Goal: Task Accomplishment & Management: Manage account settings

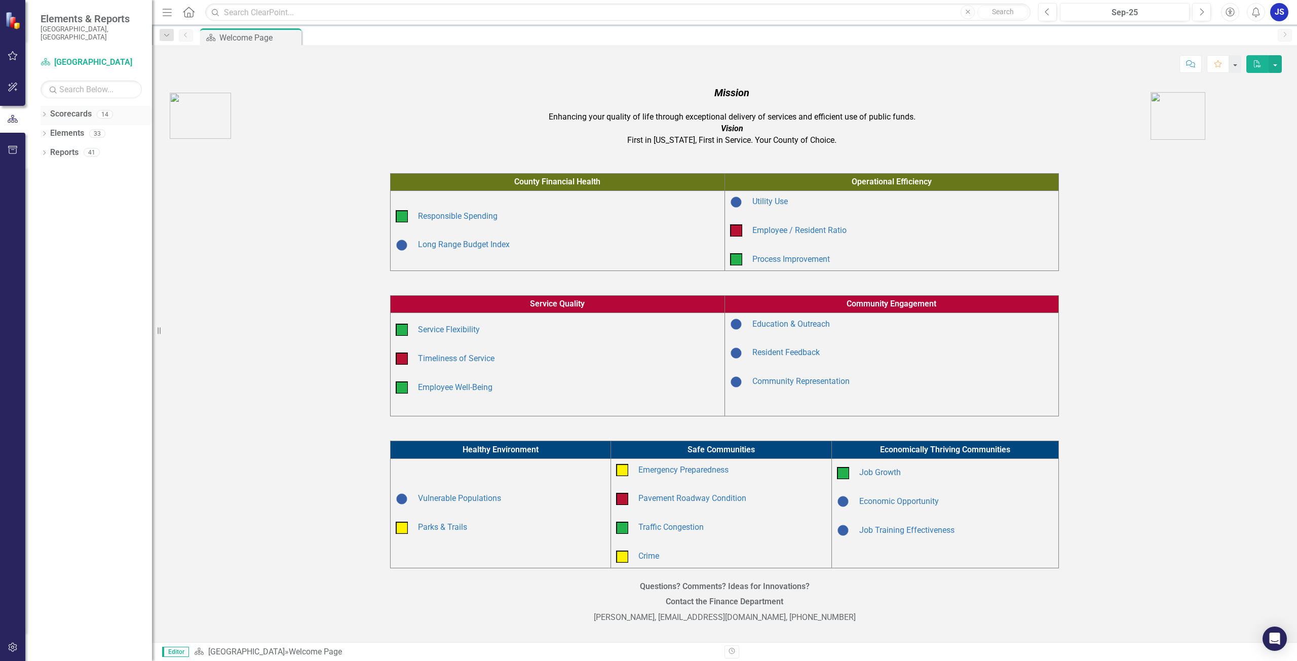
click at [45, 112] on icon "Dropdown" at bounding box center [44, 115] width 7 height 6
click at [49, 130] on icon "Dropdown" at bounding box center [50, 133] width 8 height 6
click at [52, 207] on div "Dropdown Public Works and Development" at bounding box center [99, 210] width 106 height 17
click at [52, 206] on div "Dropdown" at bounding box center [50, 210] width 8 height 9
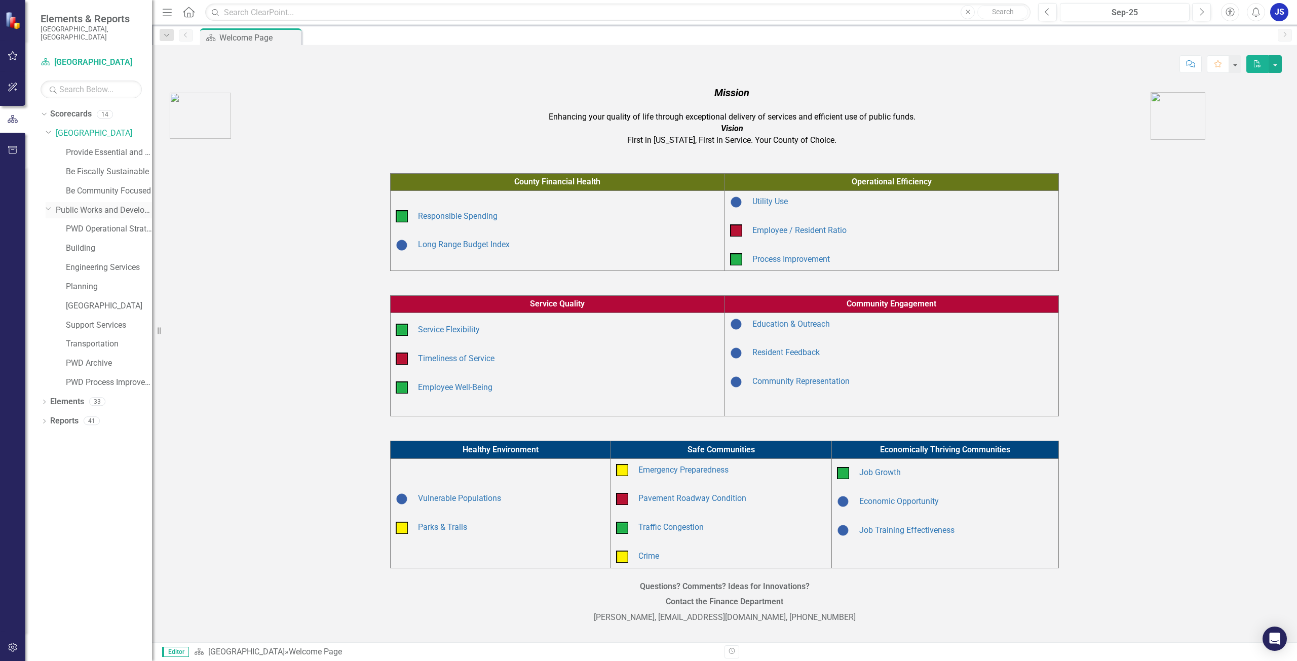
click at [52, 205] on div "Dropdown" at bounding box center [48, 209] width 9 height 8
click at [52, 207] on icon "Dropdown" at bounding box center [50, 210] width 8 height 6
click at [70, 320] on link "Support Services" at bounding box center [109, 326] width 86 height 12
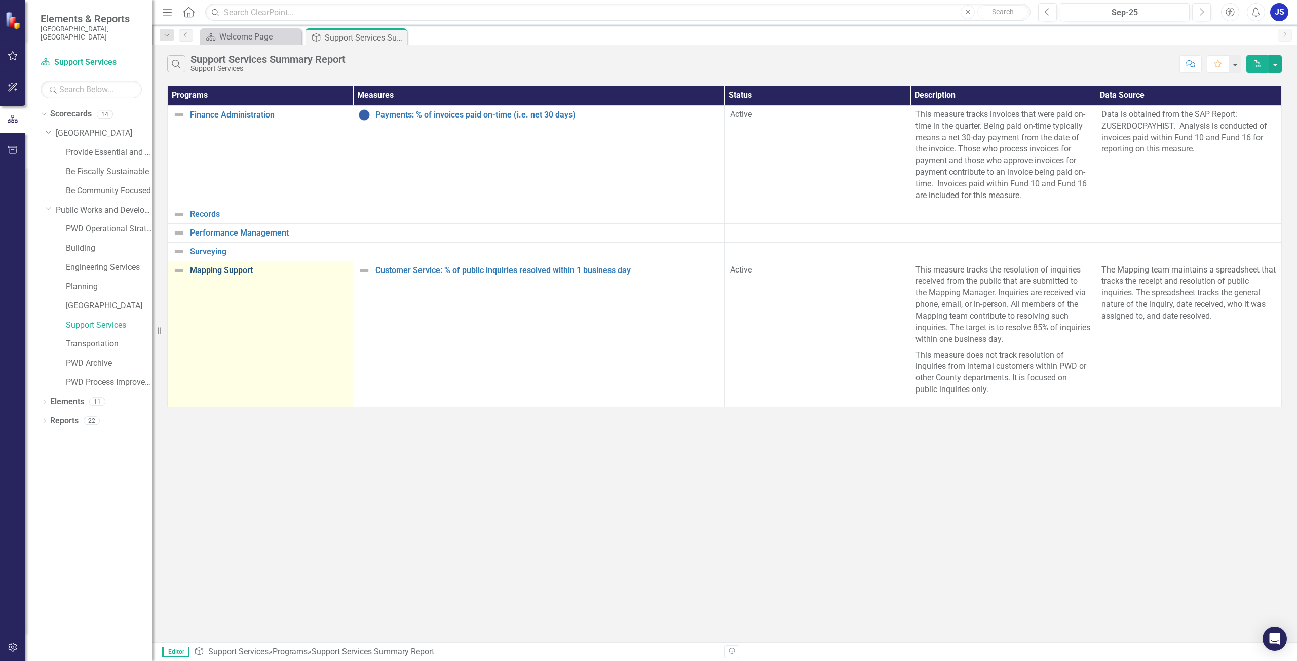
click at [213, 271] on link "Mapping Support" at bounding box center [269, 270] width 158 height 9
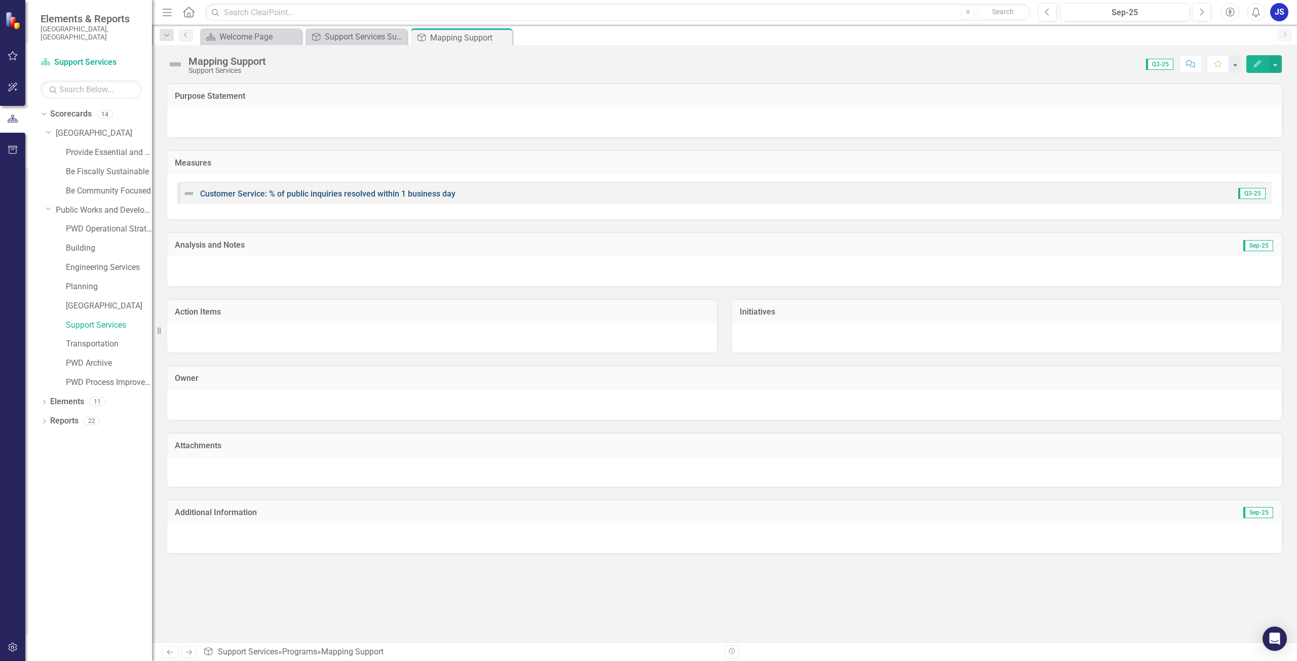
click at [263, 193] on link "Customer Service: % of public inquiries resolved within 1 business day" at bounding box center [327, 194] width 255 height 10
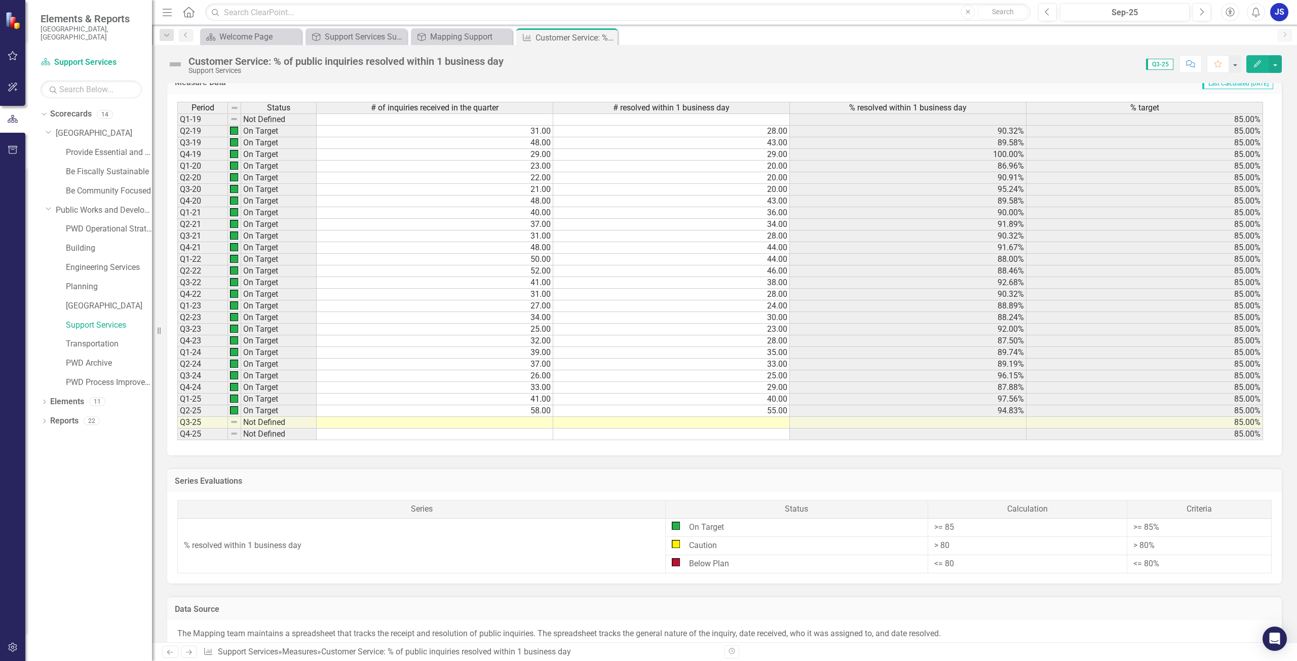
scroll to position [507, 0]
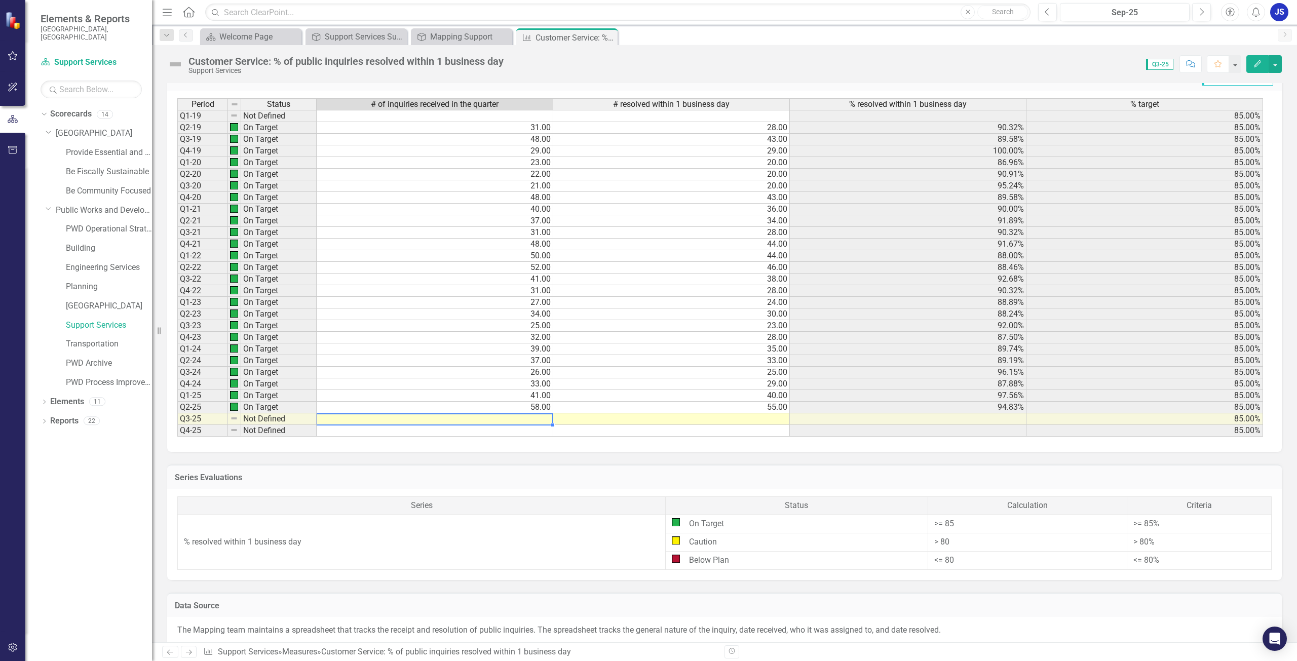
click at [535, 416] on td at bounding box center [435, 419] width 237 height 12
click at [544, 419] on td at bounding box center [435, 419] width 237 height 12
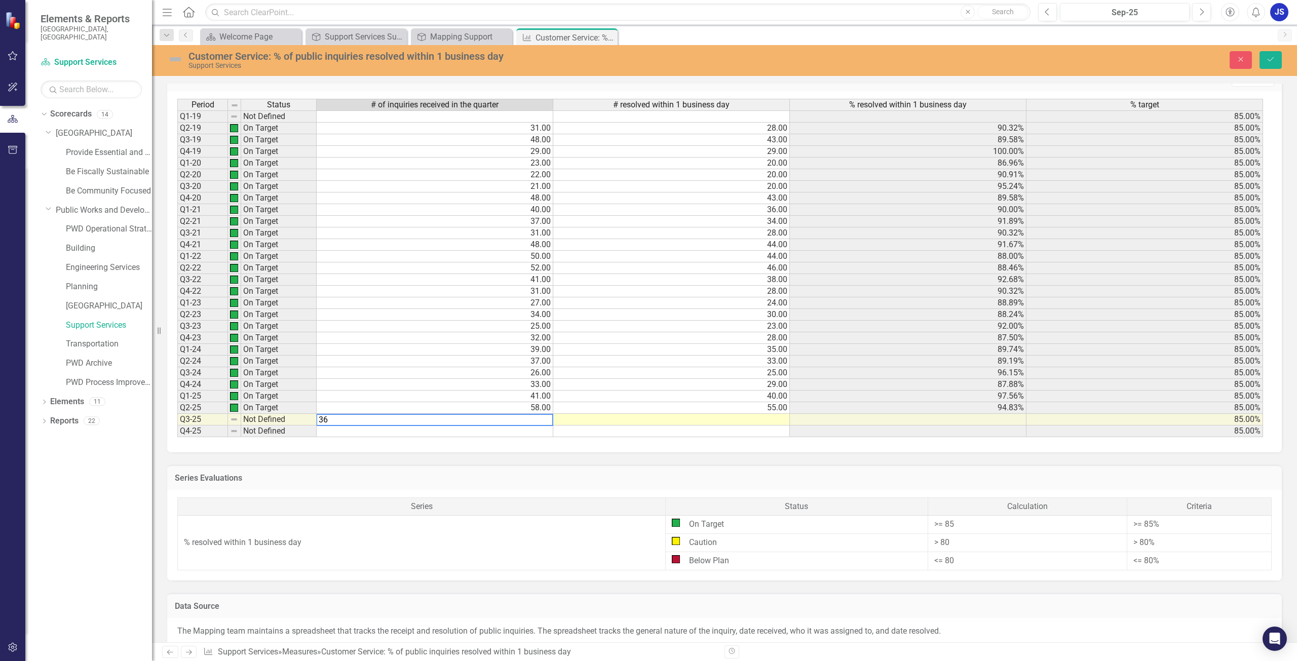
type textarea "36"
click at [761, 420] on td at bounding box center [671, 420] width 237 height 12
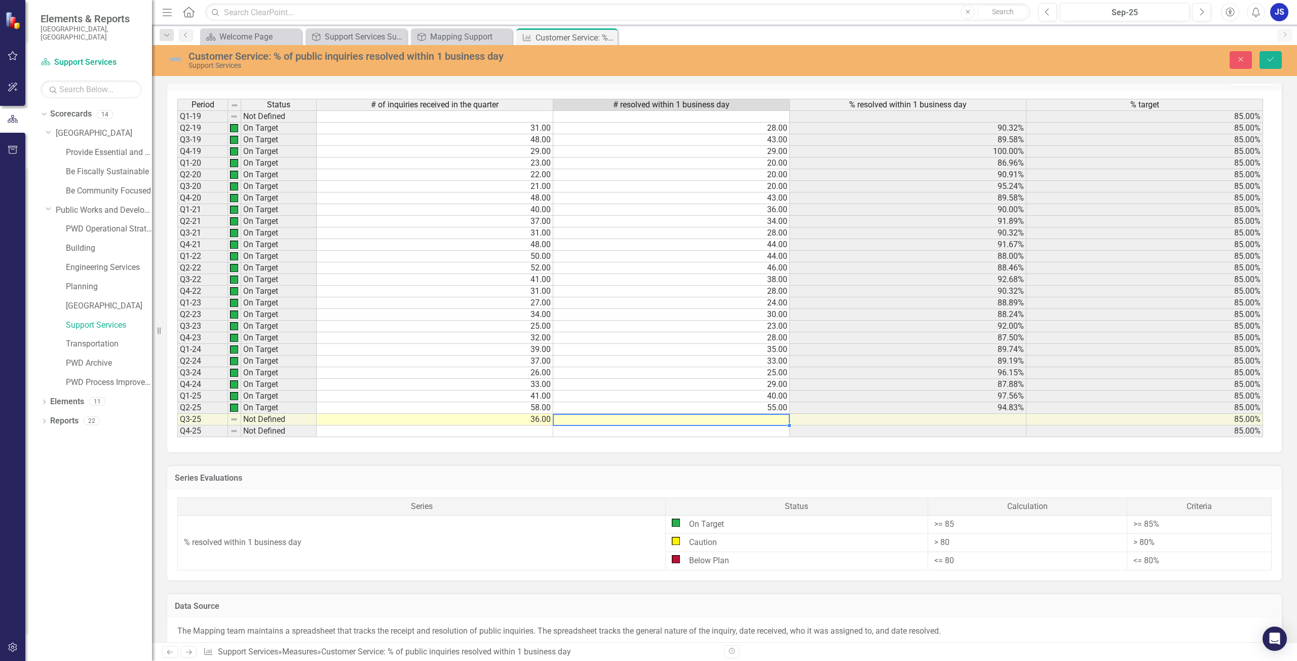
click at [541, 419] on td "36.00" at bounding box center [435, 420] width 237 height 12
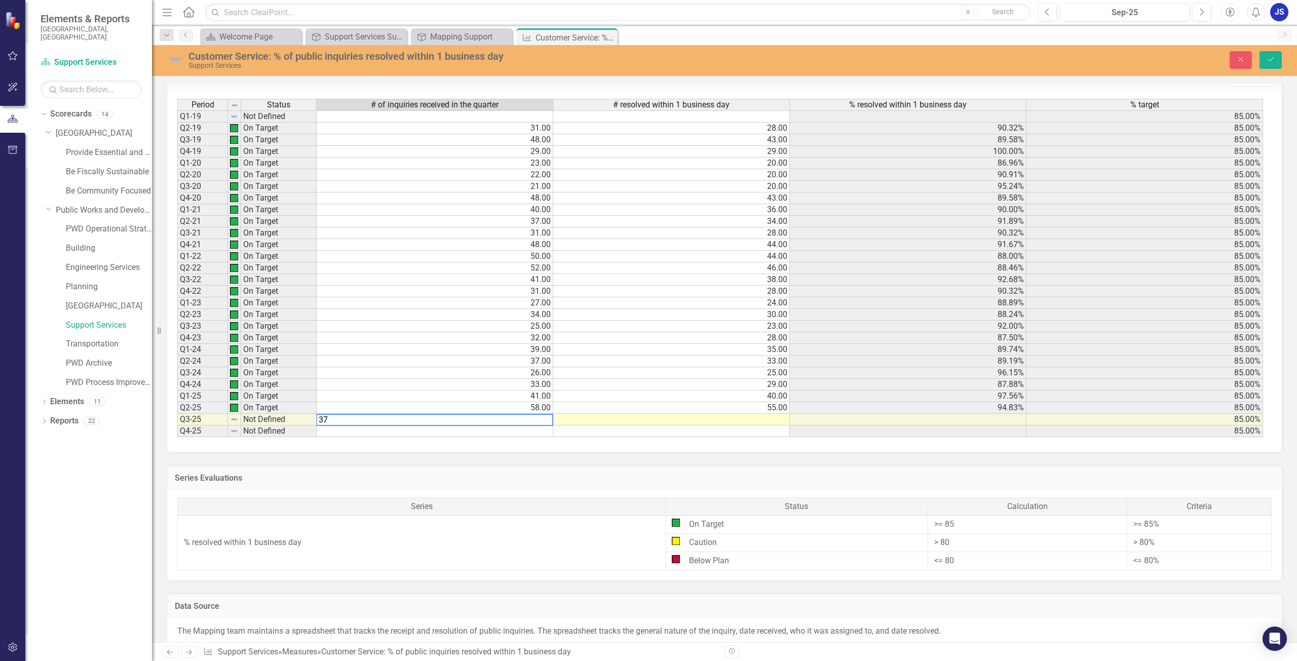
type textarea "37"
click at [750, 424] on td at bounding box center [671, 420] width 237 height 12
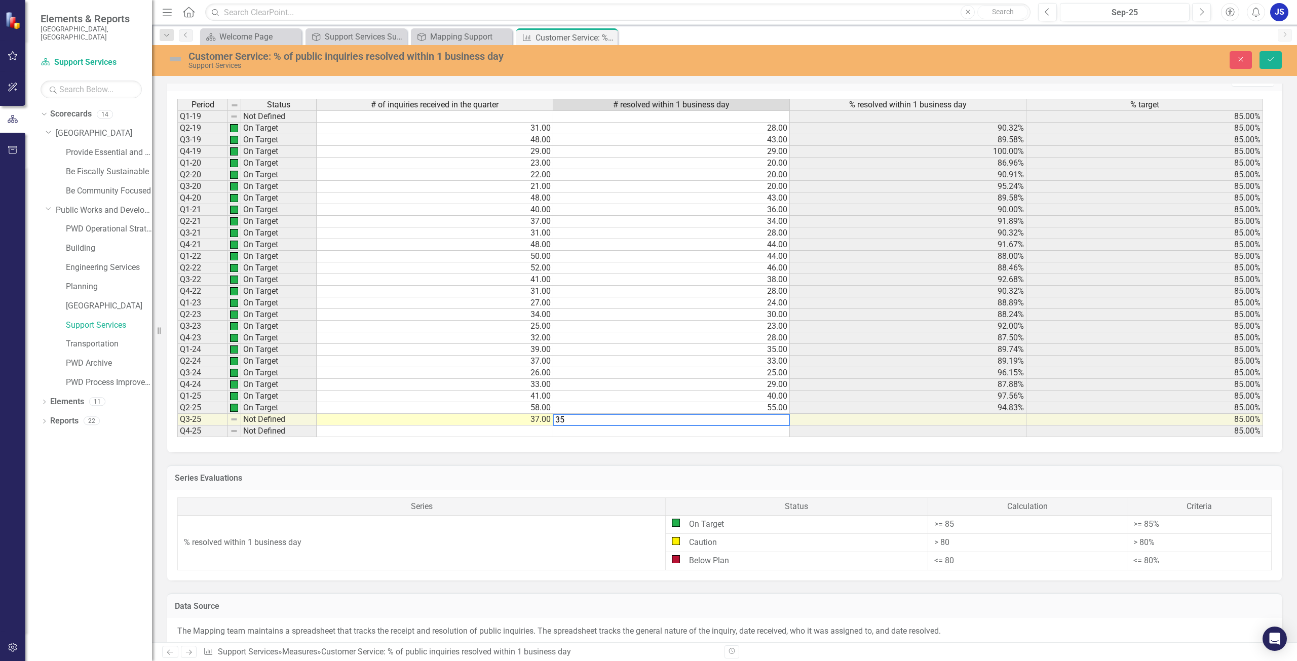
type textarea "35"
click at [770, 453] on div "Series Evaluations Series Status Calculation Criteria % resolved within 1 busin…" at bounding box center [725, 516] width 1130 height 128
click at [1267, 61] on icon "Save" at bounding box center [1270, 59] width 9 height 7
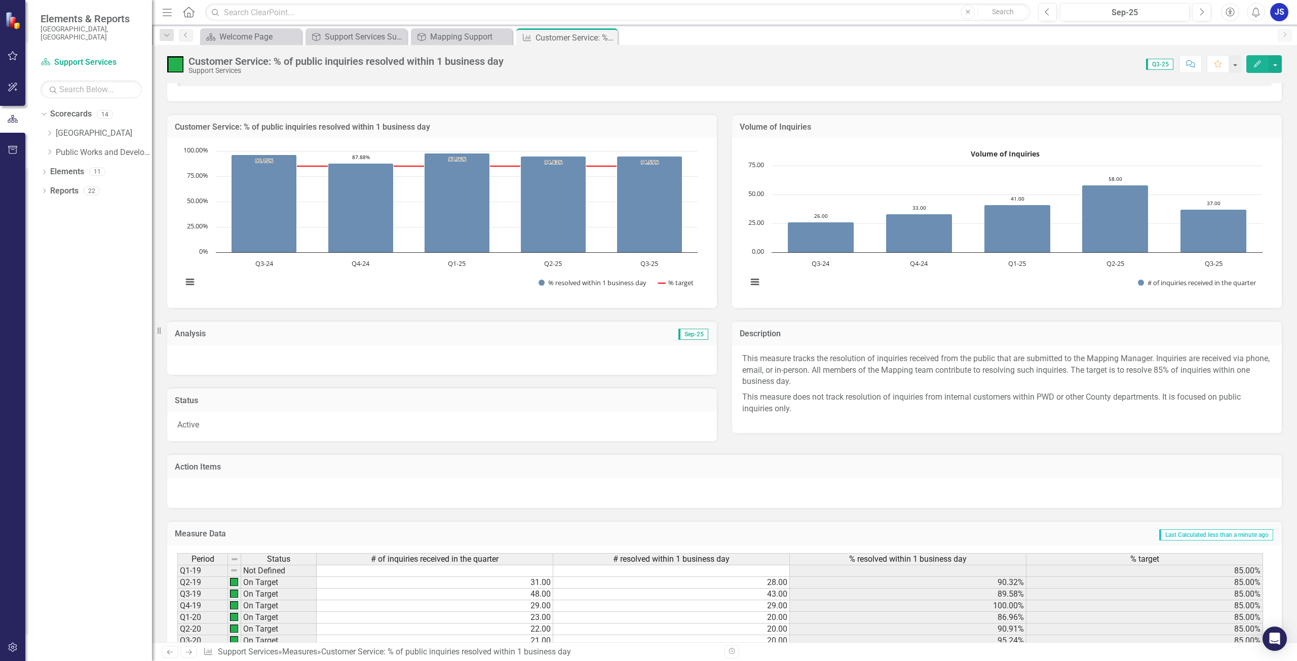
scroll to position [30, 0]
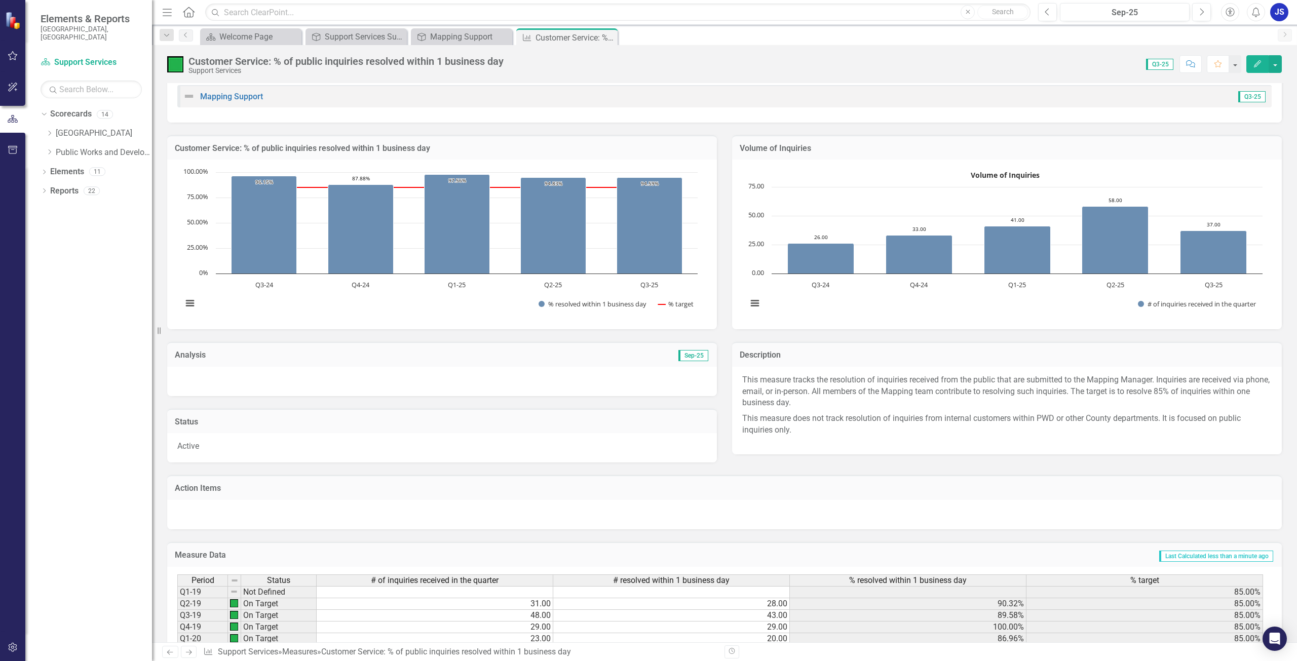
click at [237, 360] on td "Analysis" at bounding box center [308, 356] width 267 height 13
click at [204, 354] on h3 "Analysis" at bounding box center [308, 355] width 267 height 9
click at [684, 354] on span "Sep-25" at bounding box center [693, 355] width 30 height 11
click at [684, 357] on span "Sep-25" at bounding box center [693, 355] width 30 height 11
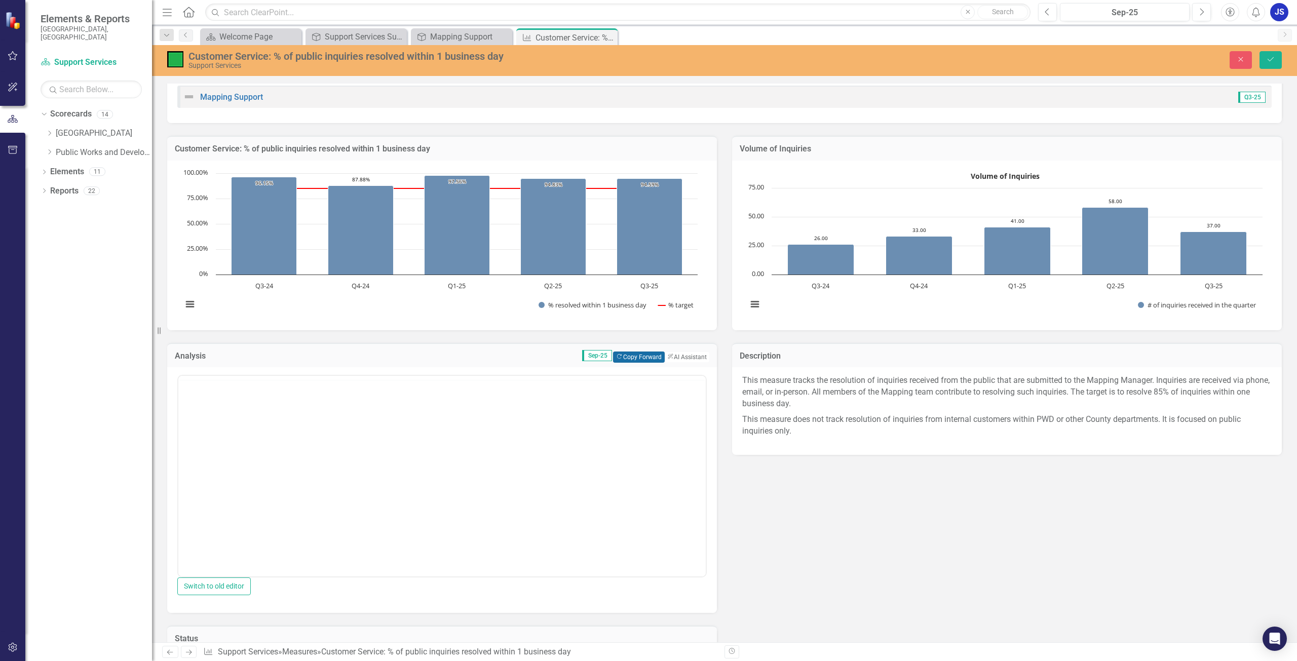
scroll to position [0, 0]
click at [636, 357] on button "Copy Forward Copy Forward" at bounding box center [638, 357] width 51 height 11
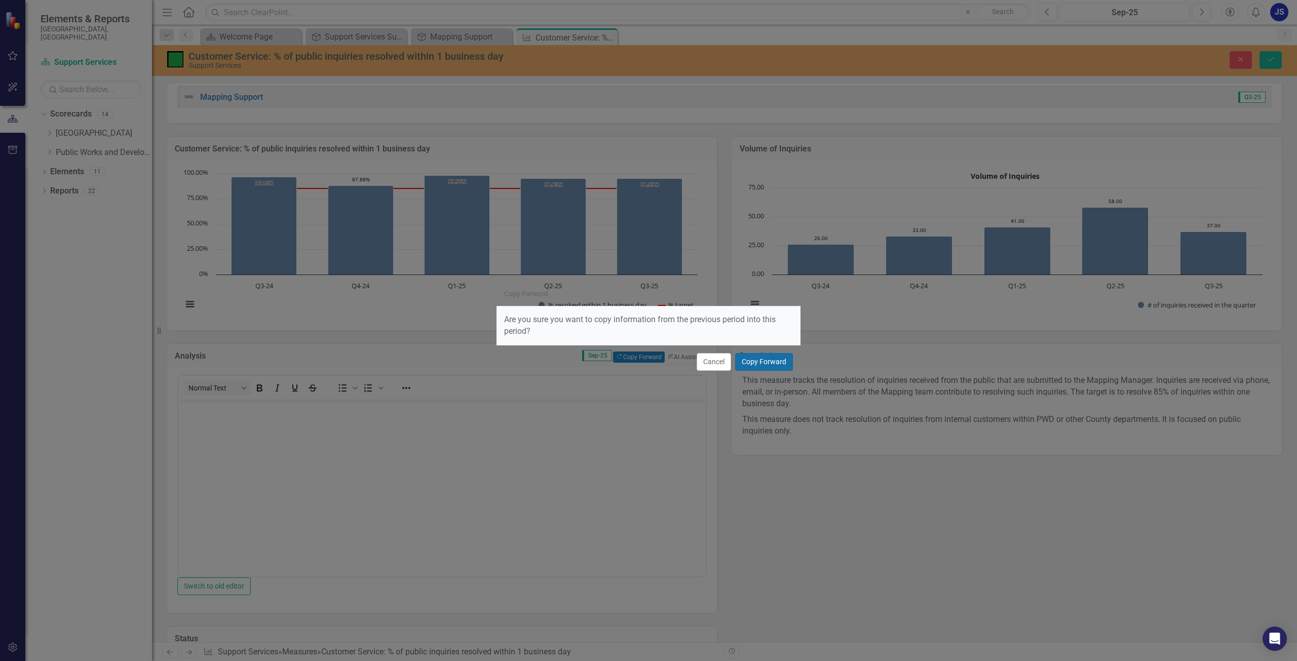
click at [762, 361] on button "Copy Forward" at bounding box center [764, 362] width 58 height 18
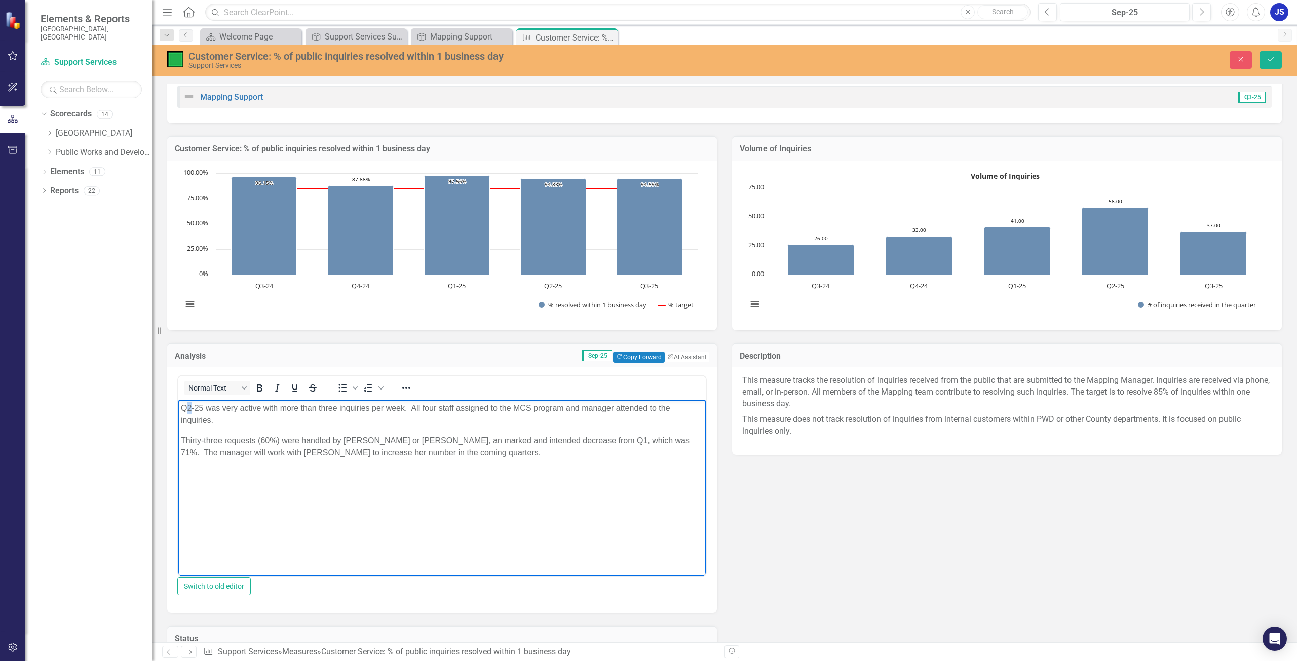
click at [187, 408] on p "Q2-25 was very active with more than three inquiries per week. All four staff a…" at bounding box center [442, 414] width 522 height 24
click at [223, 407] on p "Q3-25 was very active with more than three inquiries per week. All four staff a…" at bounding box center [442, 414] width 522 height 24
drag, startPoint x: 316, startPoint y: 411, endPoint x: 320, endPoint y: 422, distance: 12.2
click at [316, 411] on p "Q3-25 was active compared to Q2-25with more than three inquiries per week. All …" at bounding box center [442, 414] width 522 height 24
click at [336, 409] on p "Q3-25 was active compared to Q2-25 with more than three inquiries per week. All…" at bounding box center [442, 414] width 522 height 24
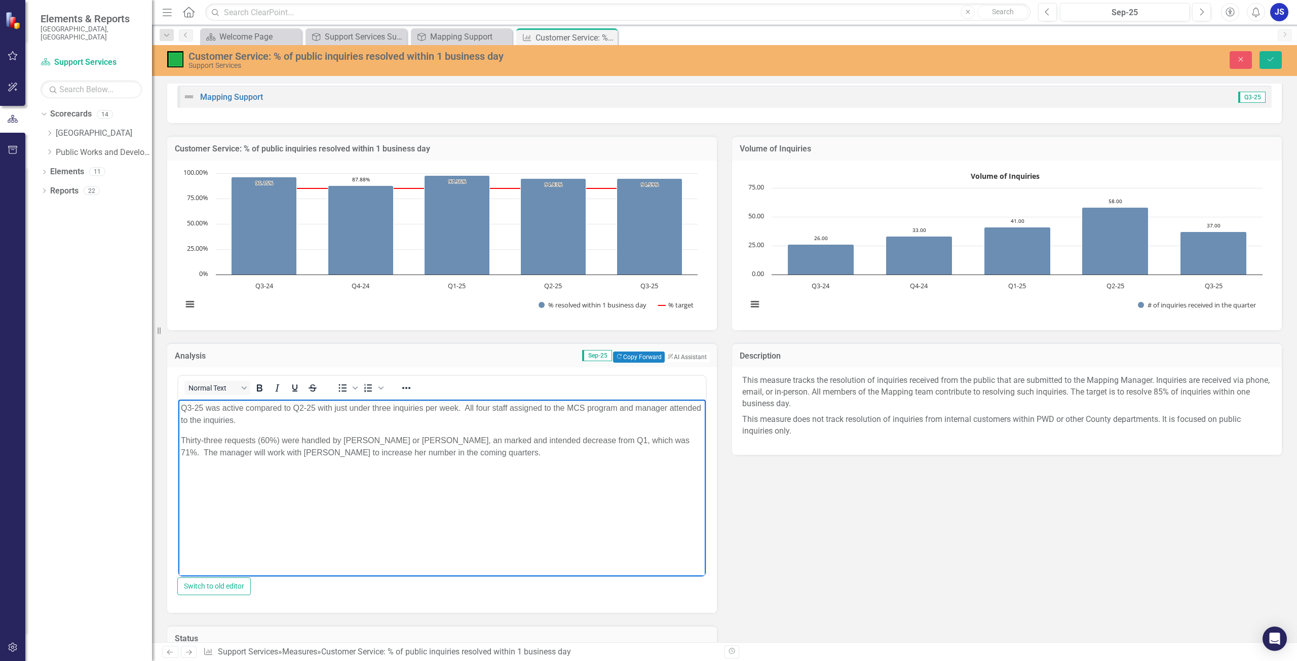
click at [297, 422] on p "Q3-25 was active compared to Q2-25 with just under three inquiries per week. Al…" at bounding box center [442, 414] width 522 height 24
click at [273, 420] on p "Q3-25 was active compared to Q2-25 with just under three inquiries per week. Al…" at bounding box center [442, 414] width 522 height 24
drag, startPoint x: 281, startPoint y: 439, endPoint x: 164, endPoint y: 447, distance: 116.8
click at [178, 447] on html "Q3-25 was active compared to Q2-25 with just under three inquiries per week. Al…" at bounding box center [441, 476] width 527 height 152
click at [211, 489] on body "Q3-25 was active compared to Q2-25 with just under three inquiries per week. Al…" at bounding box center [441, 476] width 527 height 152
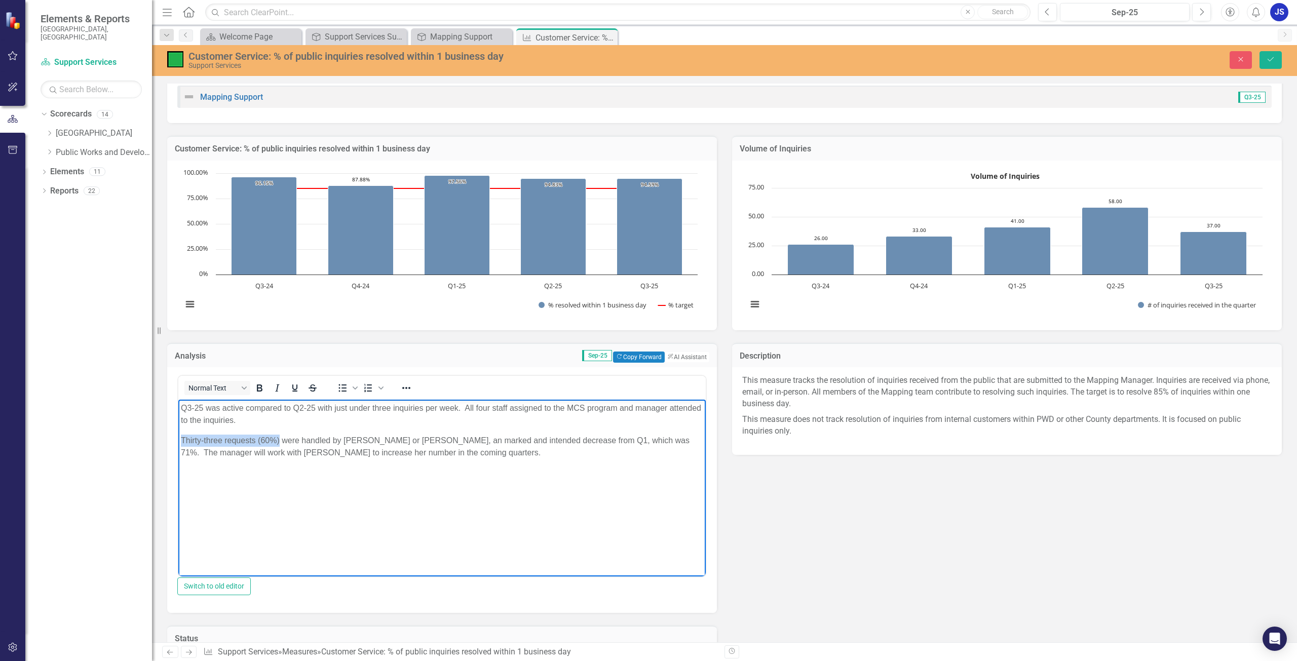
drag, startPoint x: 279, startPoint y: 441, endPoint x: 181, endPoint y: 440, distance: 97.8
click at [181, 440] on p "Thirty-three requests (60%) were handled by Sam or John, an marked and intended…" at bounding box center [442, 447] width 522 height 24
click at [197, 444] on p "Two thirds were handled by Sam or John, an marked and intended decrease from Q1…" at bounding box center [442, 447] width 522 height 24
click at [220, 442] on p "Two-thirds were handled by Sam or John, an marked and intended decrease from Q1…" at bounding box center [442, 447] width 522 height 24
click at [554, 444] on p "Two-thirds of the inquiries were handled by Sam or John, an unwelcomed increase…" at bounding box center [442, 453] width 522 height 36
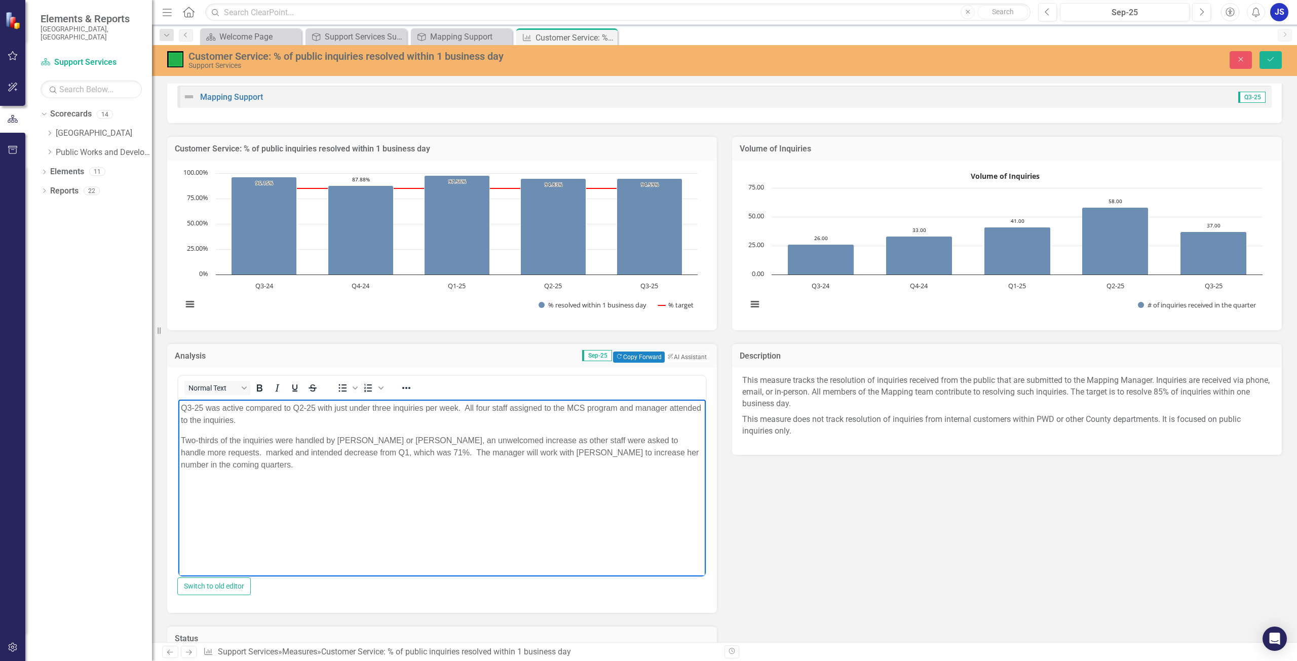
click at [666, 438] on p "Two-thirds of the inquiries were handled by Sam or John, an unwelcomed increase…" at bounding box center [442, 453] width 522 height 36
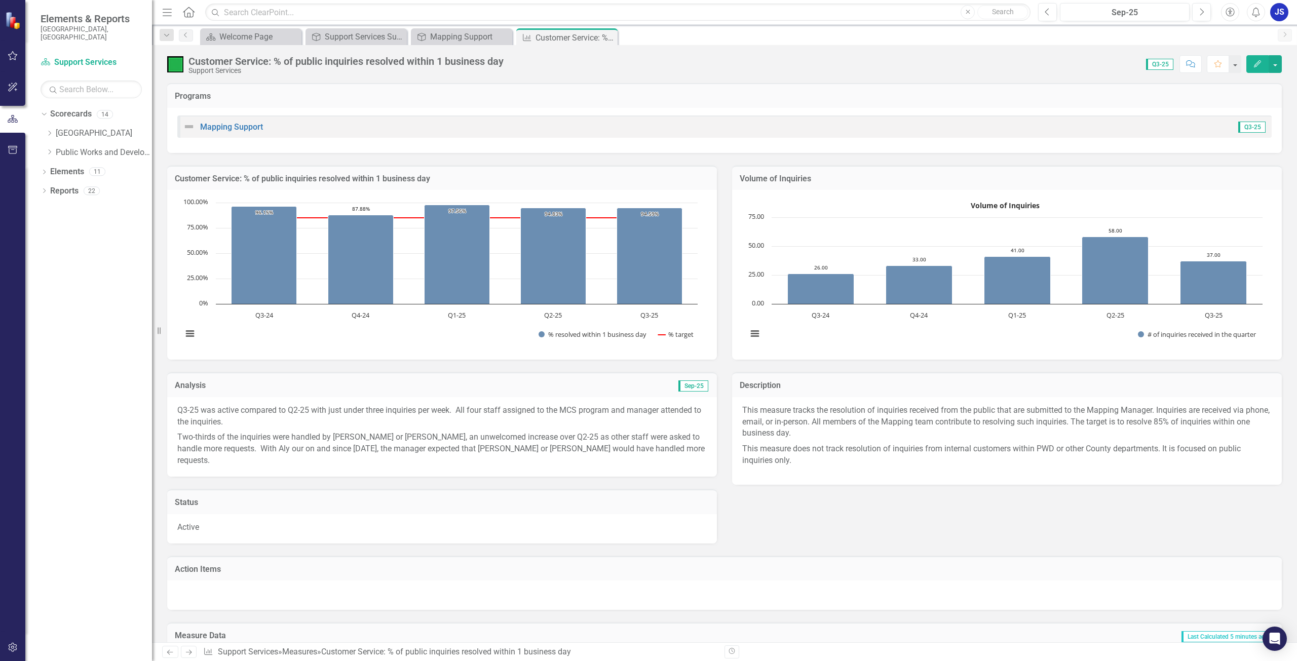
click at [601, 450] on p "Two-thirds of the inquiries were handled by [PERSON_NAME] or [PERSON_NAME], an …" at bounding box center [441, 448] width 529 height 37
click at [690, 383] on span "Sep-25" at bounding box center [693, 385] width 30 height 11
click at [688, 386] on span "Sep-25" at bounding box center [693, 385] width 30 height 11
click at [622, 432] on p "Two-thirds of the inquiries were handled by [PERSON_NAME] or [PERSON_NAME], an …" at bounding box center [441, 448] width 529 height 37
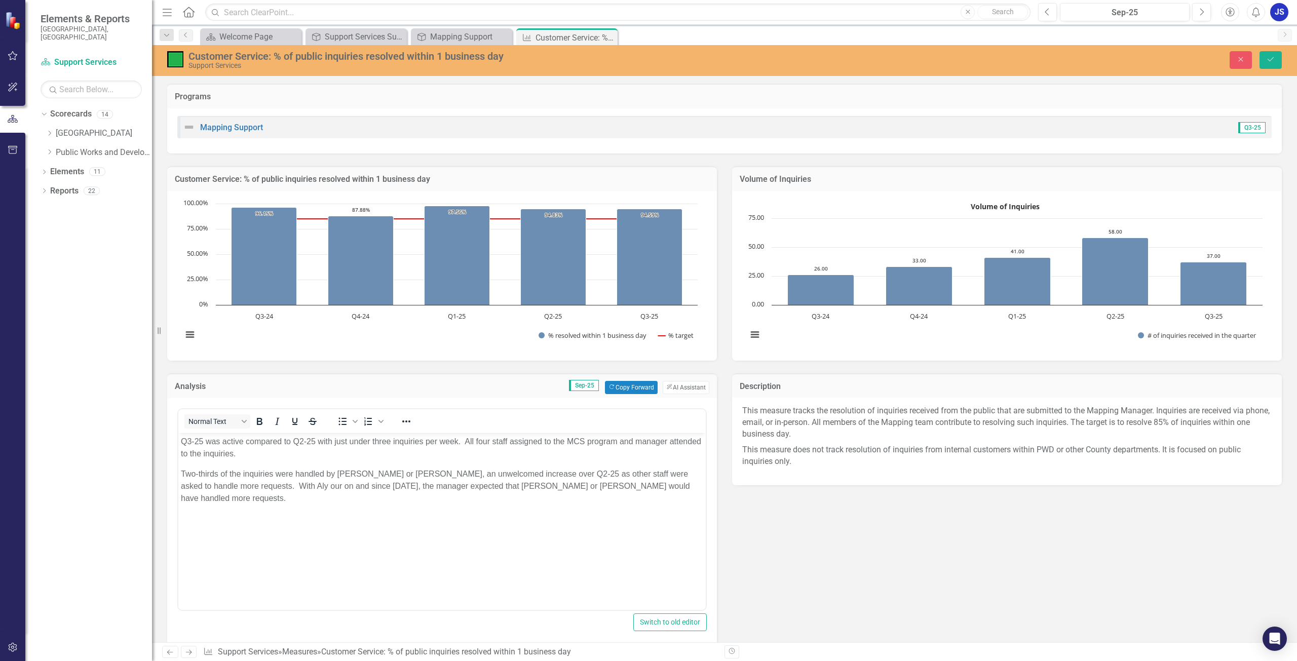
click at [662, 487] on p "Two-thirds of the inquiries were handled by [PERSON_NAME] or [PERSON_NAME], an …" at bounding box center [442, 486] width 522 height 36
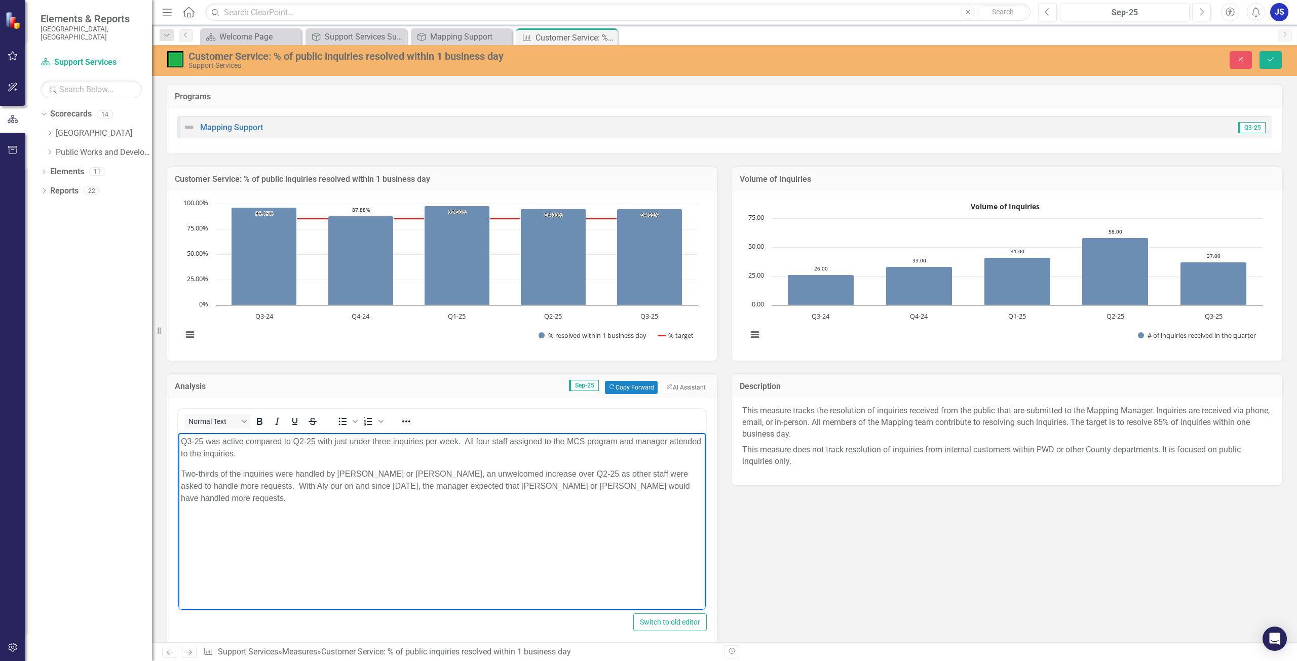
click at [656, 486] on p "Two-thirds of the inquiries were handled by [PERSON_NAME] or [PERSON_NAME], an …" at bounding box center [442, 486] width 522 height 36
click at [460, 500] on p "Two-thirds of the inquiries were handled by [PERSON_NAME] or [PERSON_NAME], an …" at bounding box center [442, 486] width 522 height 36
click at [448, 474] on p "Two-thirds of the inquiries were handled by [PERSON_NAME] or [PERSON_NAME], an …" at bounding box center [442, 486] width 522 height 36
click at [219, 485] on p "Two-thirds of the inquiries were handled by [PERSON_NAME] or [PERSON_NAME], an …" at bounding box center [442, 486] width 522 height 36
click at [264, 487] on p "Two-thirds of the inquiries were handled by [PERSON_NAME] or [PERSON_NAME], an …" at bounding box center [442, 486] width 522 height 36
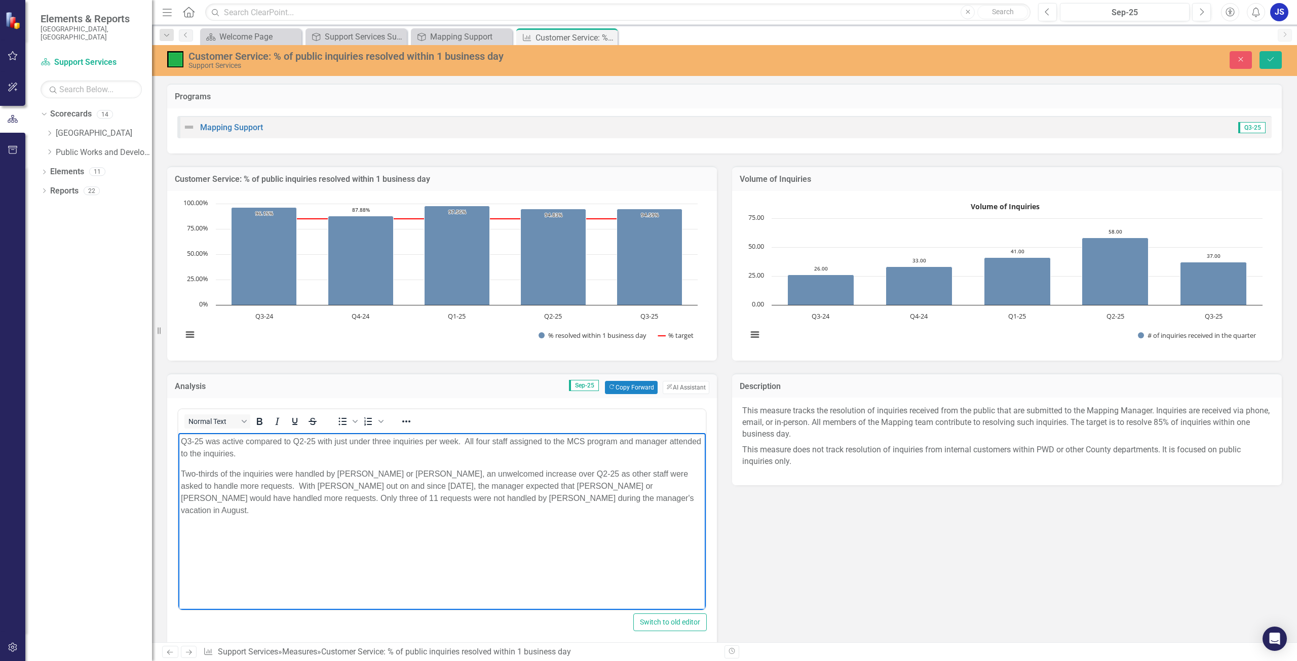
click at [274, 488] on p "Two-thirds of the inquiries were handled by [PERSON_NAME] or [PERSON_NAME], an …" at bounding box center [442, 492] width 522 height 49
click at [659, 484] on p "Two-thirds of the inquiries were handled by [PERSON_NAME] or [PERSON_NAME], an …" at bounding box center [442, 492] width 522 height 49
click at [552, 499] on p "Two-thirds of the inquiries were handled by [PERSON_NAME] or [PERSON_NAME], an …" at bounding box center [442, 492] width 522 height 49
click at [235, 497] on p "Two-thirds of the inquiries were handled by [PERSON_NAME] or [PERSON_NAME], an …" at bounding box center [442, 492] width 522 height 49
drag, startPoint x: 404, startPoint y: 487, endPoint x: 399, endPoint y: 489, distance: 5.3
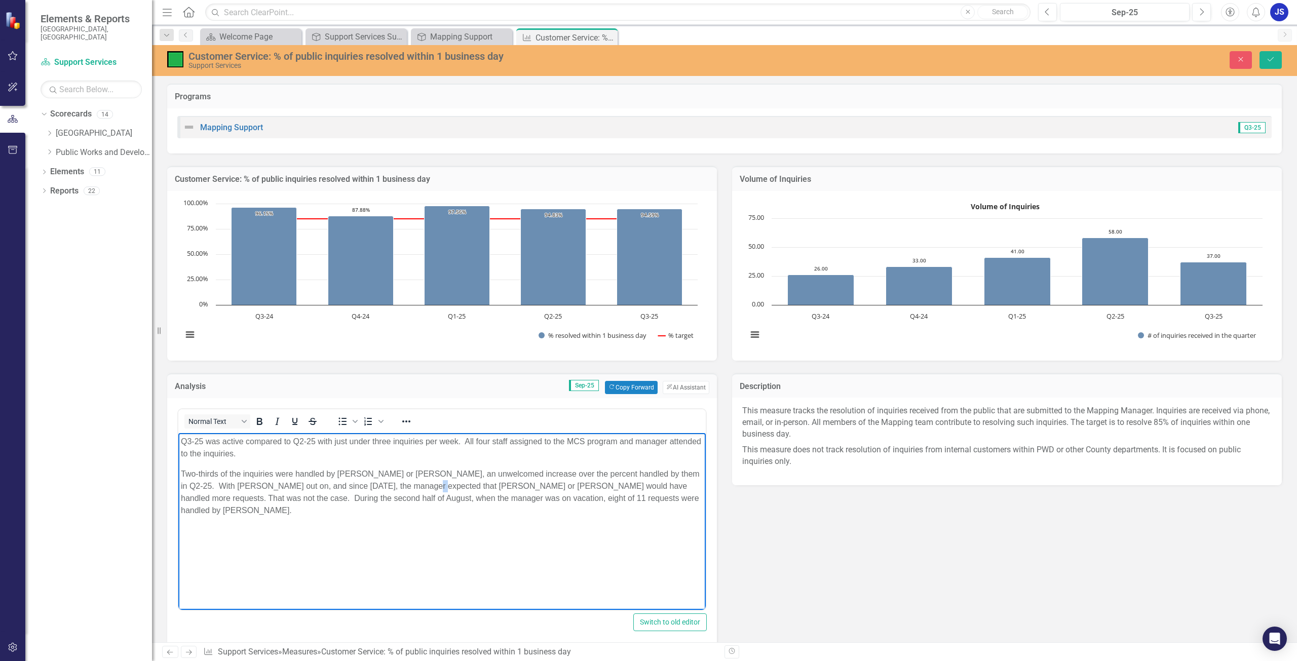
click at [399, 489] on p "Two-thirds of the inquiries were handled by Sam or John, an unwelcomed increase…" at bounding box center [442, 492] width 522 height 49
drag, startPoint x: 392, startPoint y: 474, endPoint x: 455, endPoint y: 485, distance: 64.3
click at [392, 474] on p "Two-thirds of the inquiries were handled by Sam or John, an unwelcomed increase…" at bounding box center [442, 492] width 522 height 49
click at [607, 502] on p "Two-thirds of the inquiries were handled by Sam or John, a 10 percentage point …" at bounding box center [442, 492] width 522 height 49
click at [1273, 56] on icon "Save" at bounding box center [1270, 59] width 9 height 7
